Goal: Task Accomplishment & Management: Complete application form

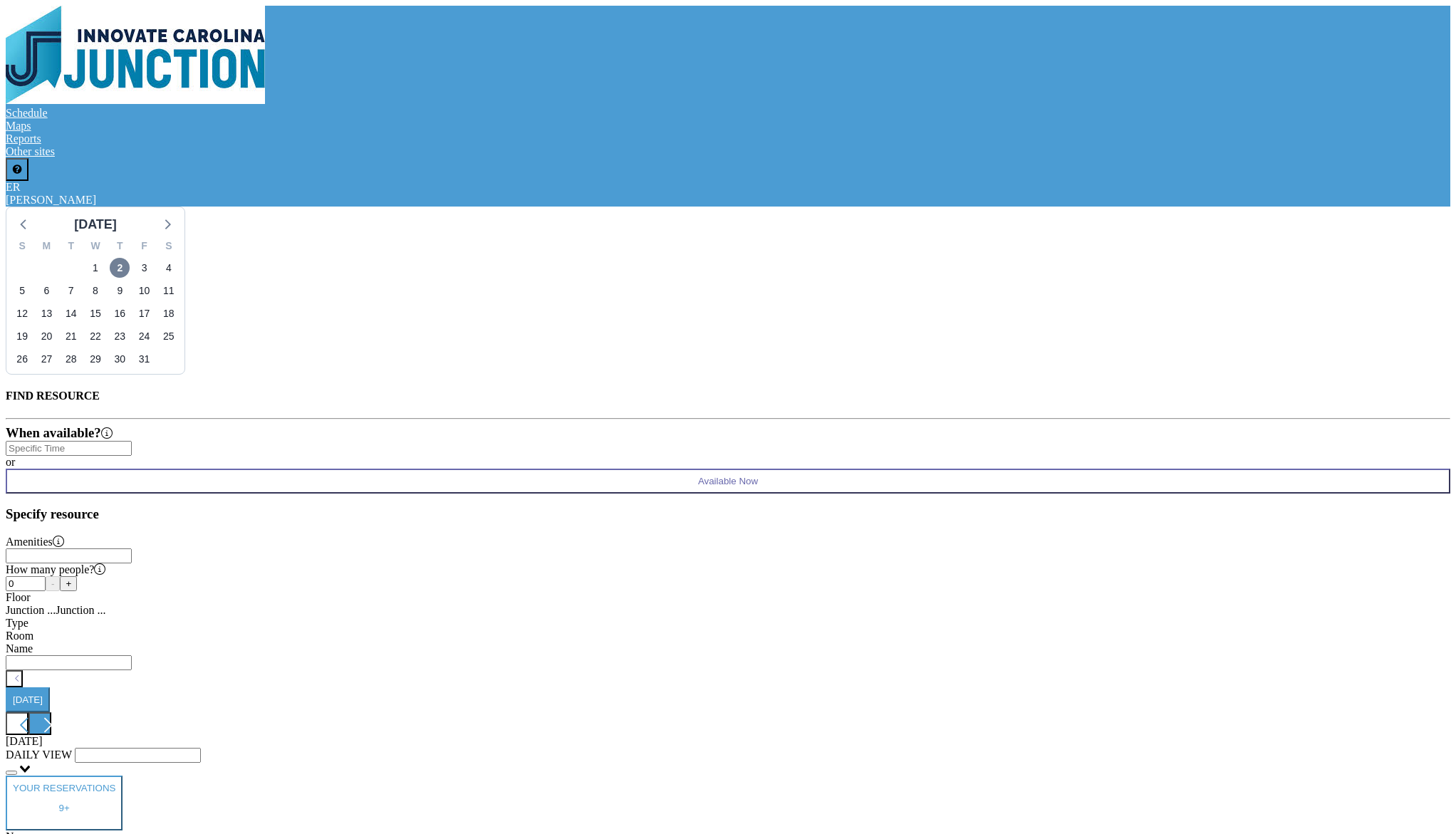
click at [61, 715] on icon at bounding box center [47, 725] width 27 height 21
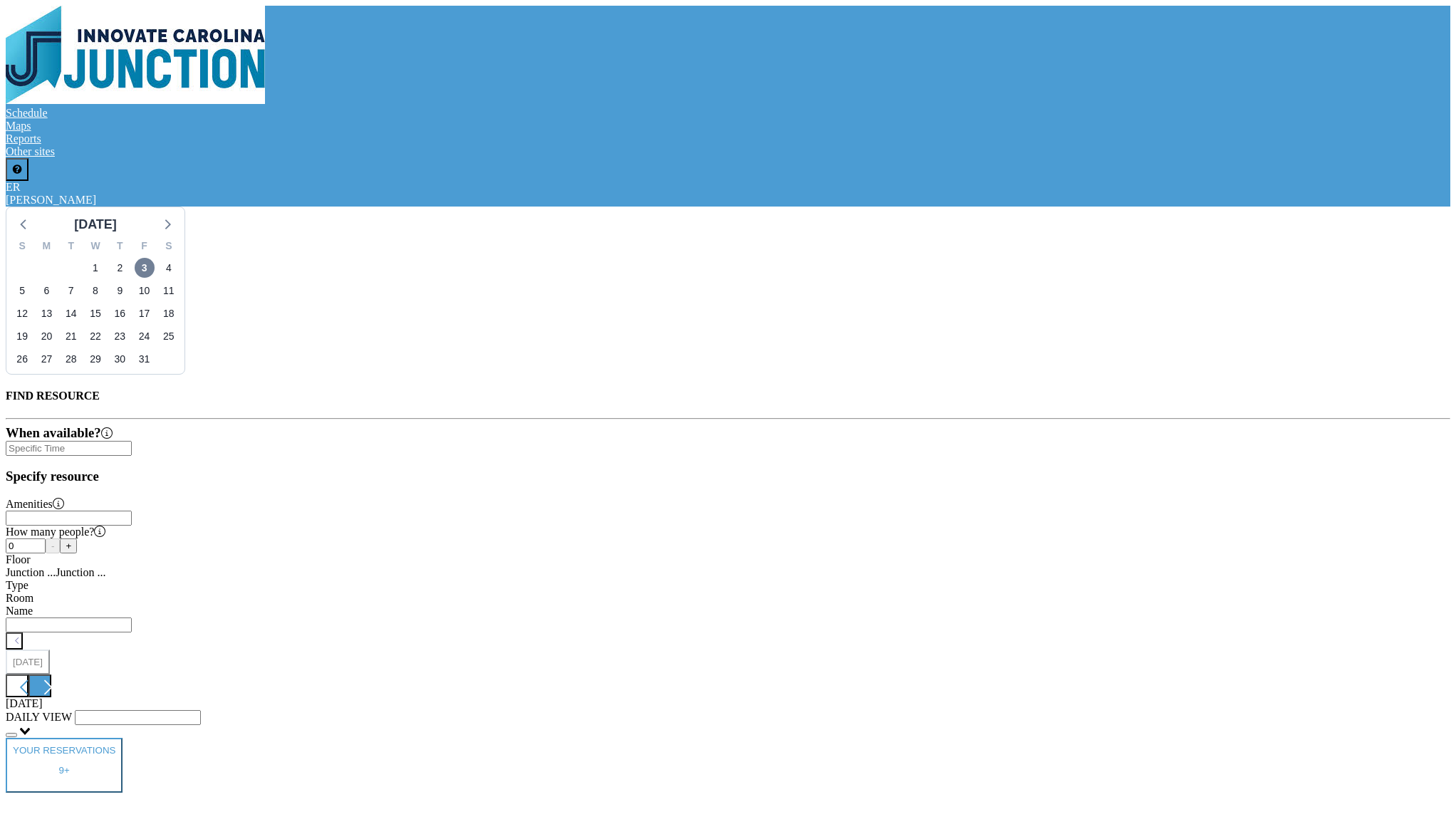
click at [61, 677] on icon at bounding box center [47, 687] width 27 height 21
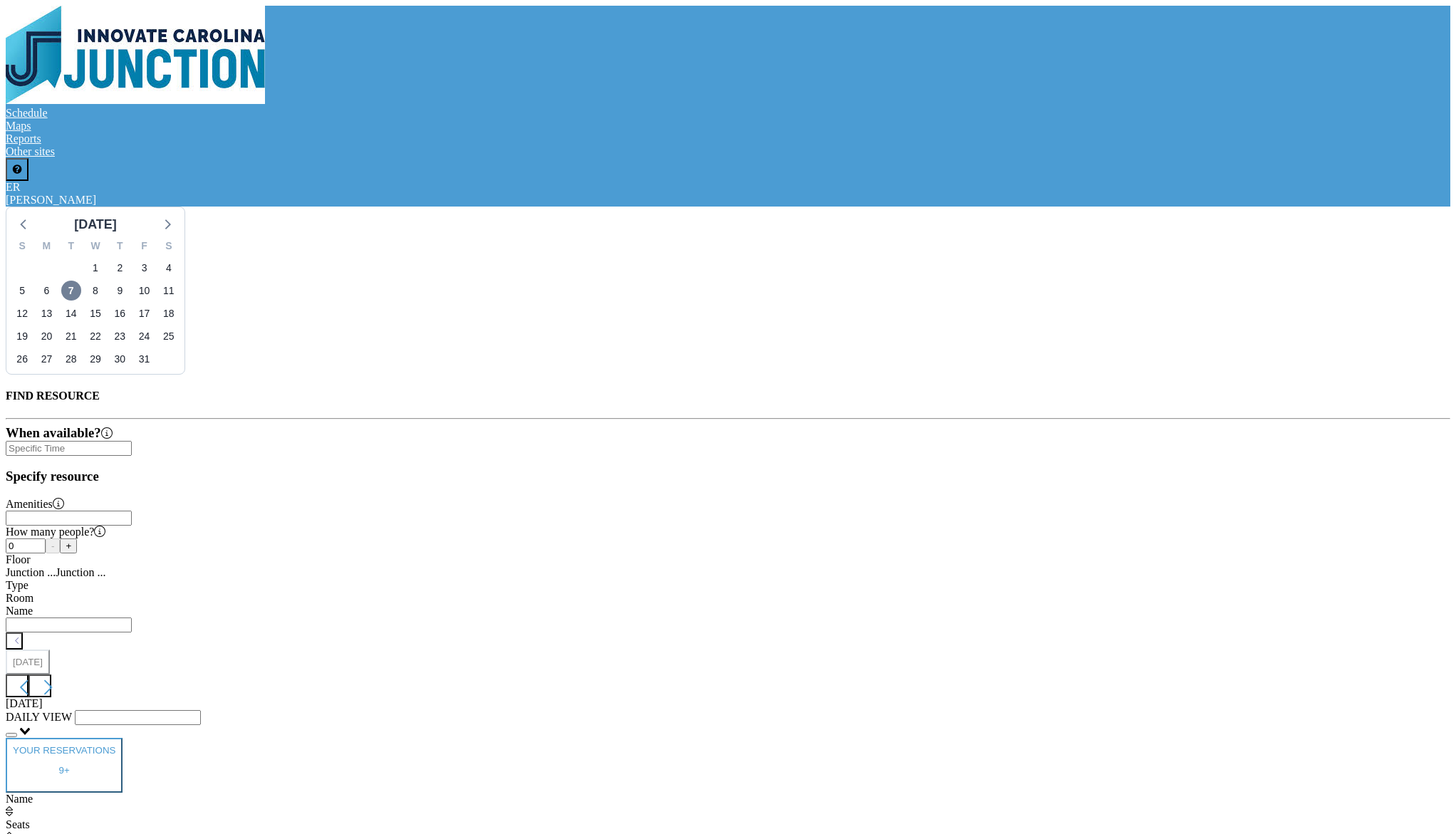
scroll to position [0, 1104]
drag, startPoint x: 1029, startPoint y: 322, endPoint x: 1107, endPoint y: 322, distance: 78.0
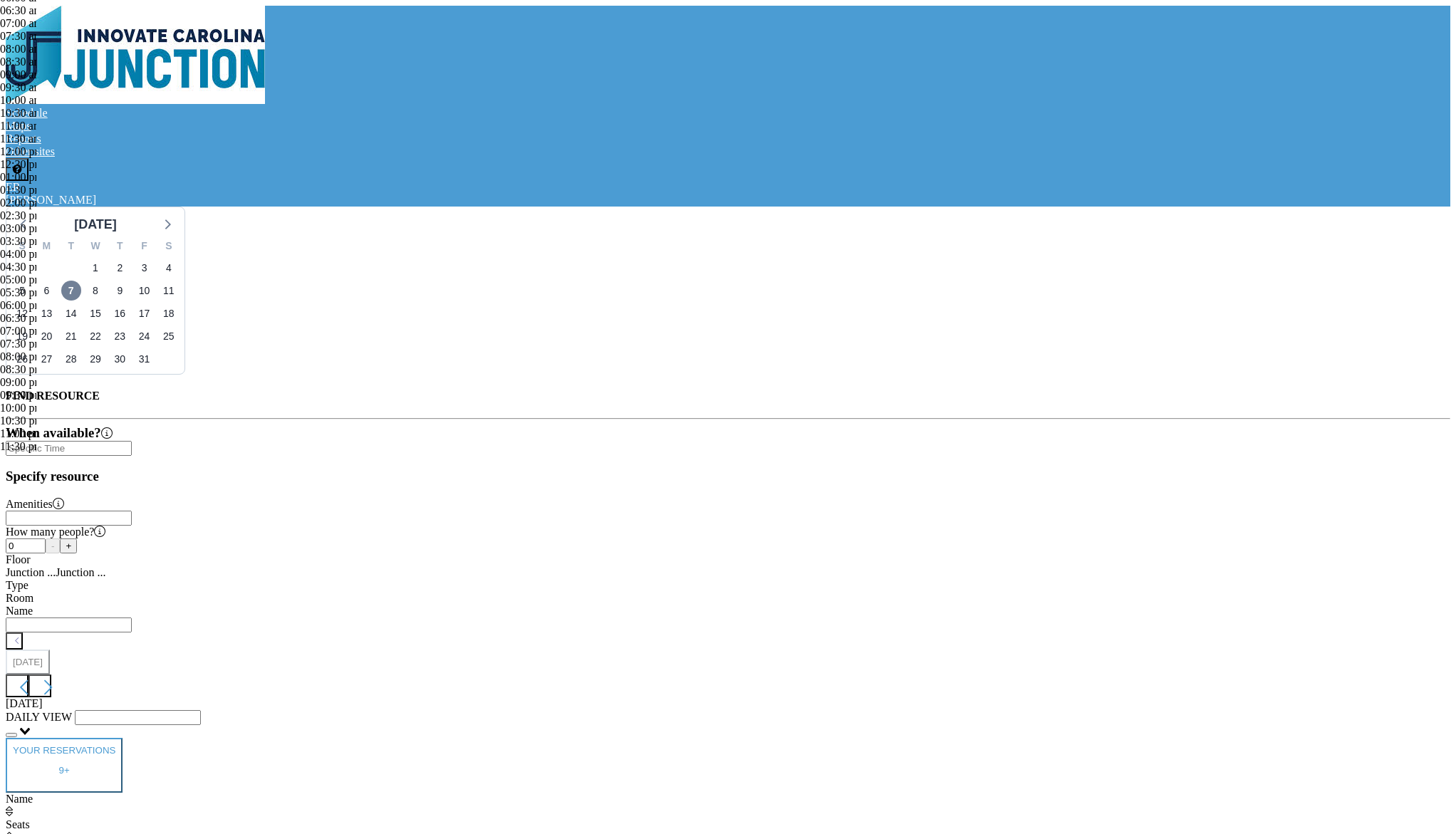
scroll to position [710, 0]
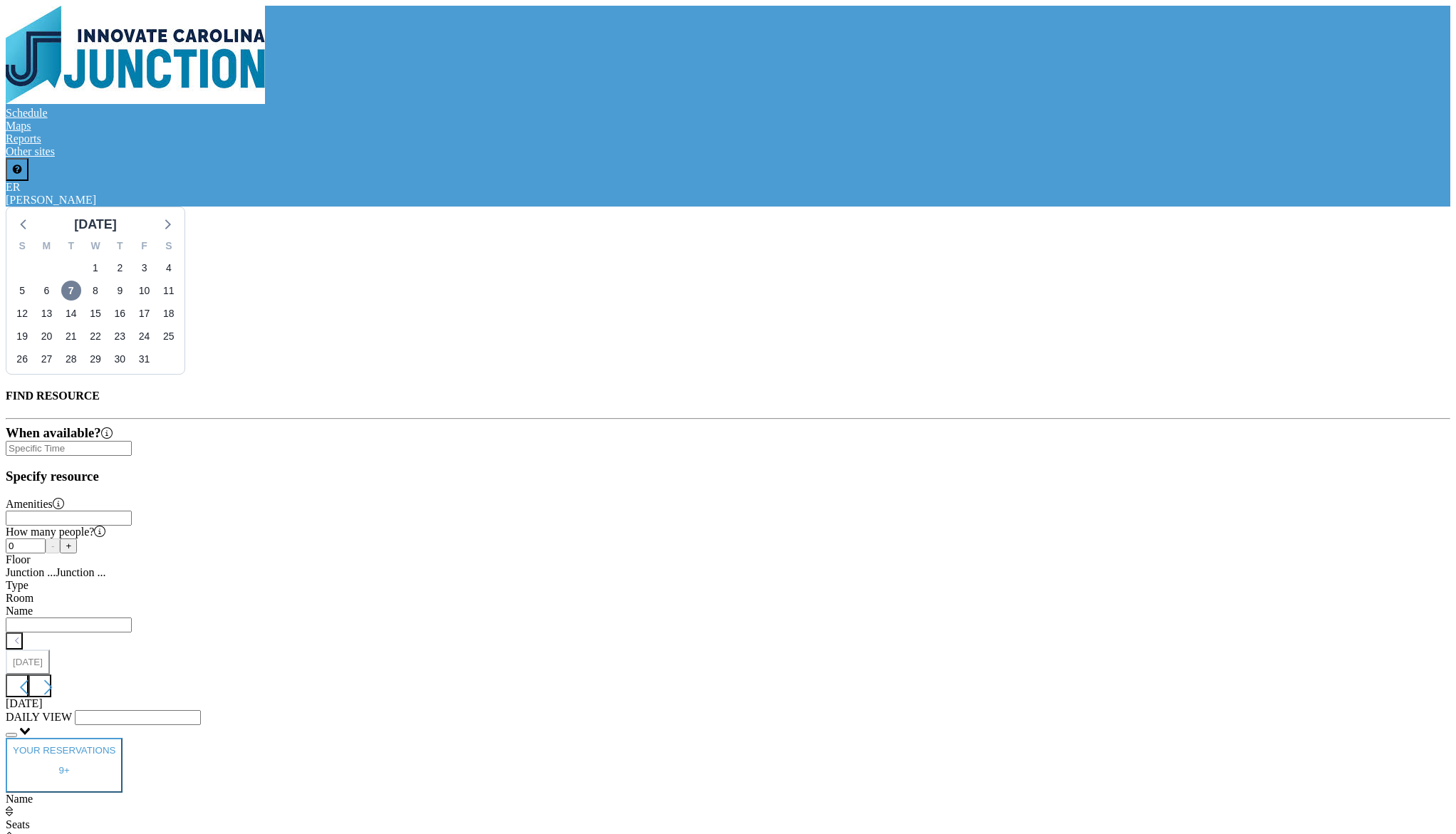
paste input "[PERSON_NAME] (CATUG/CEO)"
type input "[PERSON_NAME] (CATUG/CEO) and [PERSON_NAME]"
type textarea "[PERSON_NAME]/Launch"
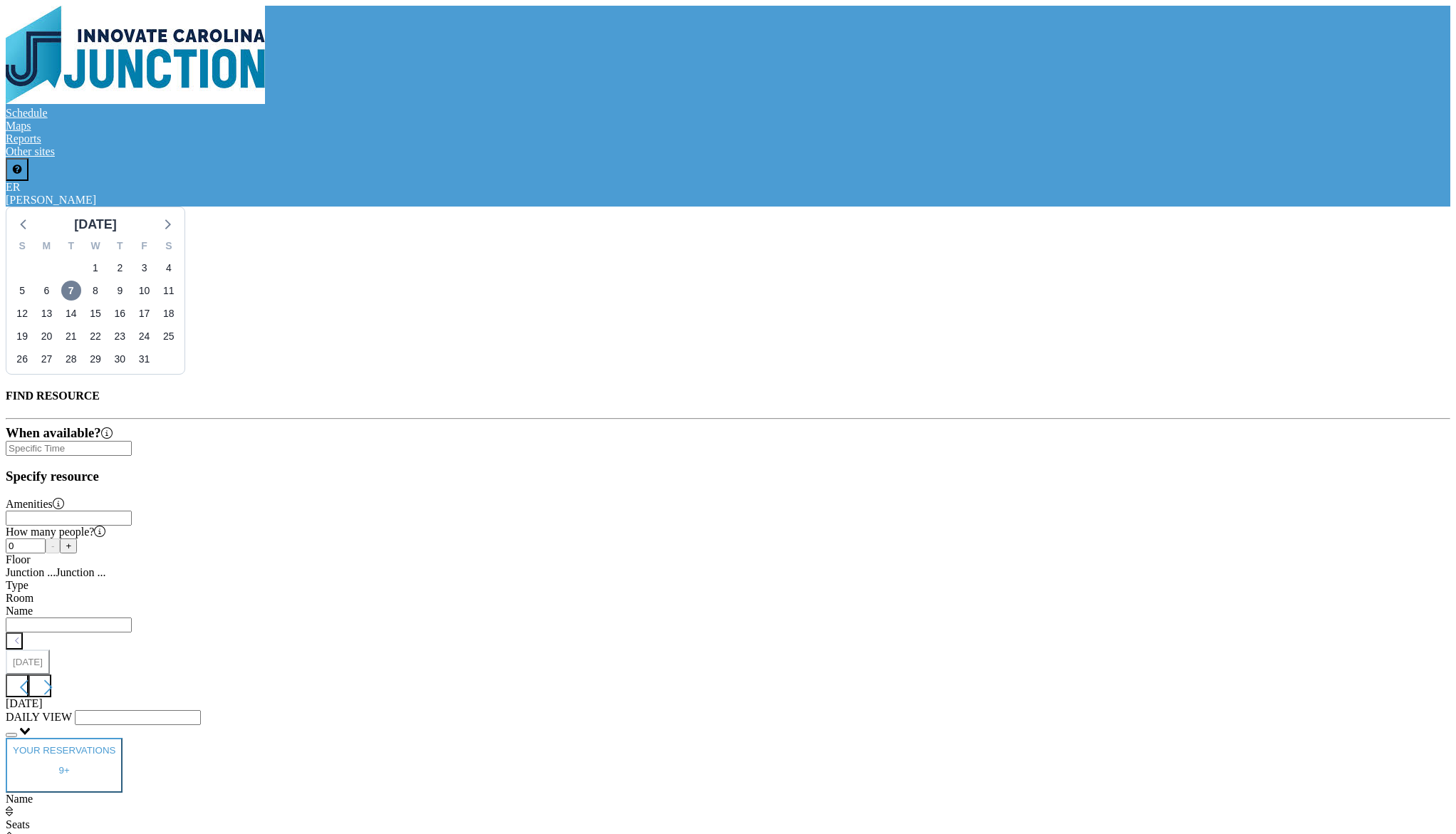
type textarea "Exposure to ecosystem"
